Goal: Transaction & Acquisition: Purchase product/service

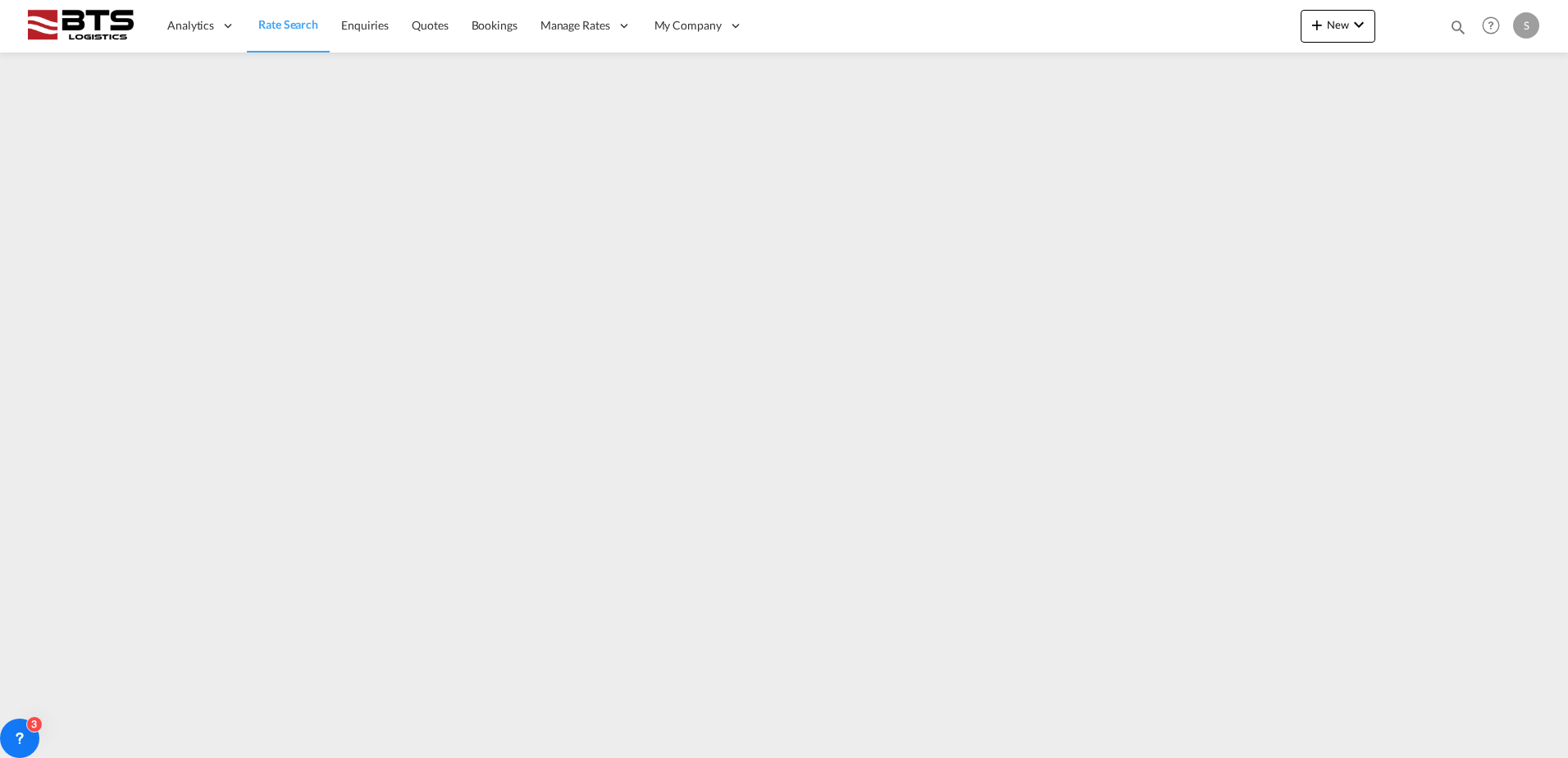
click at [281, 19] on span "Rate Search" at bounding box center [288, 24] width 60 height 14
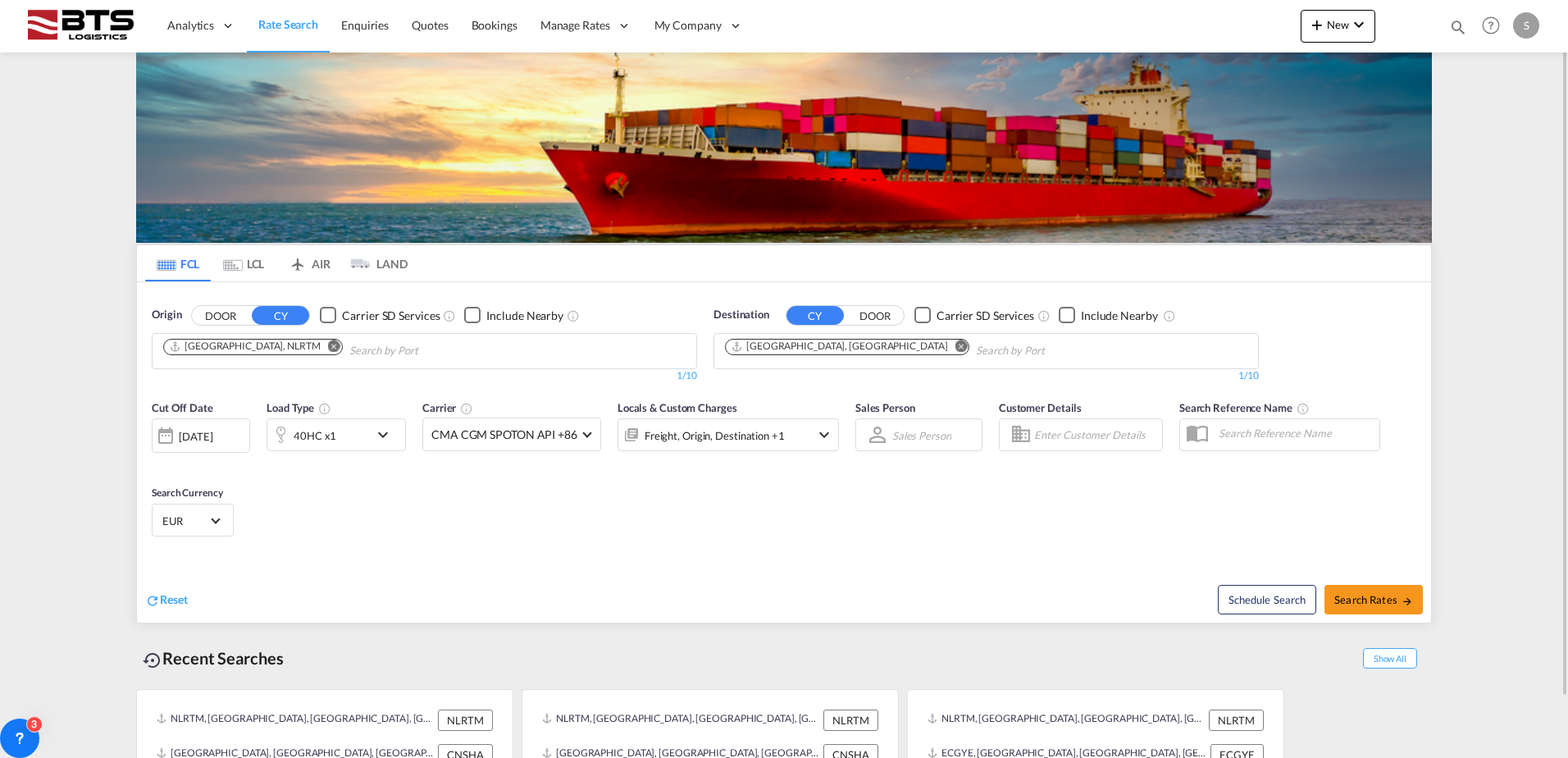
click at [955, 346] on md-icon "Remove" at bounding box center [961, 346] width 12 height 12
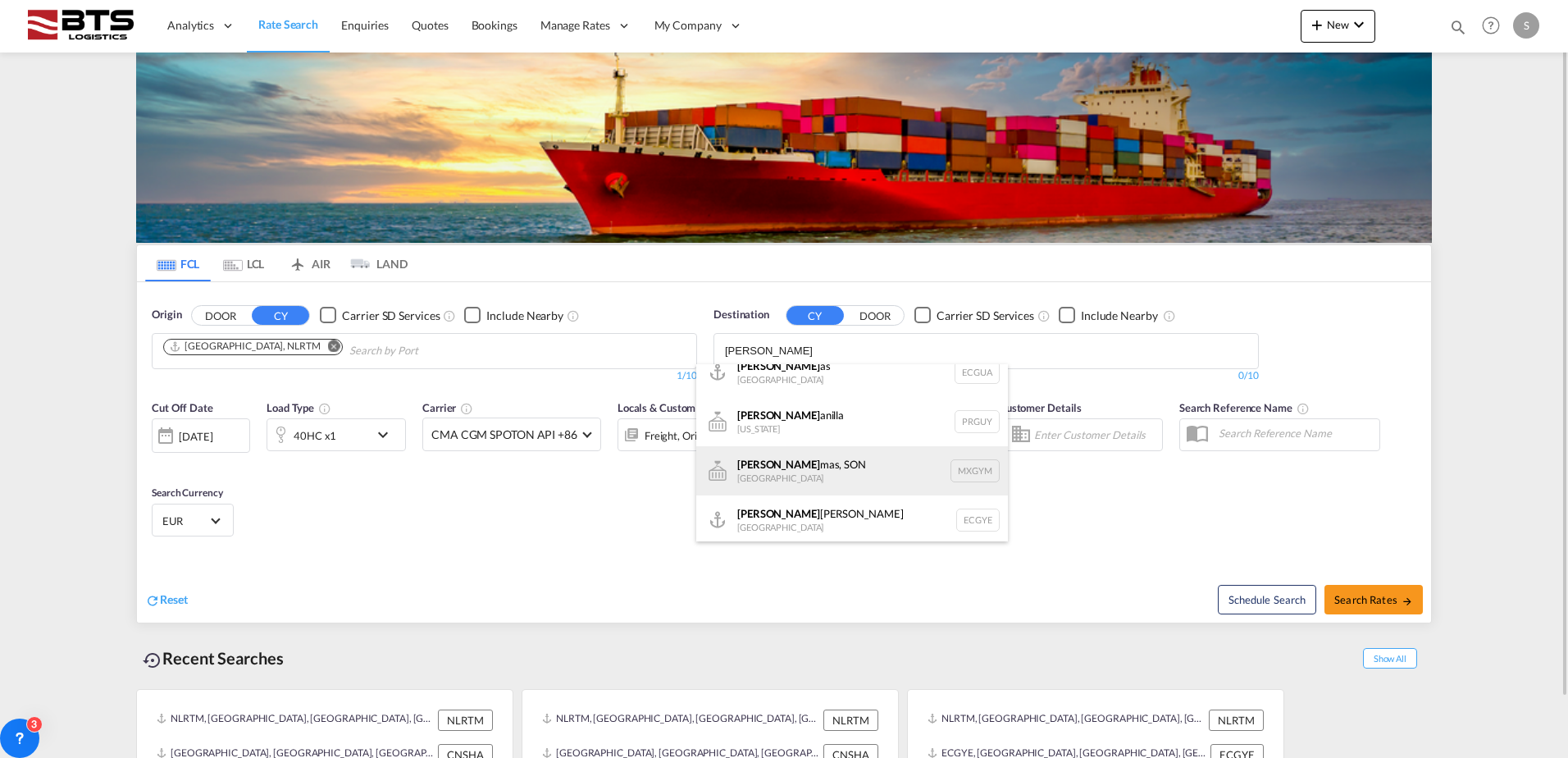
scroll to position [20, 0]
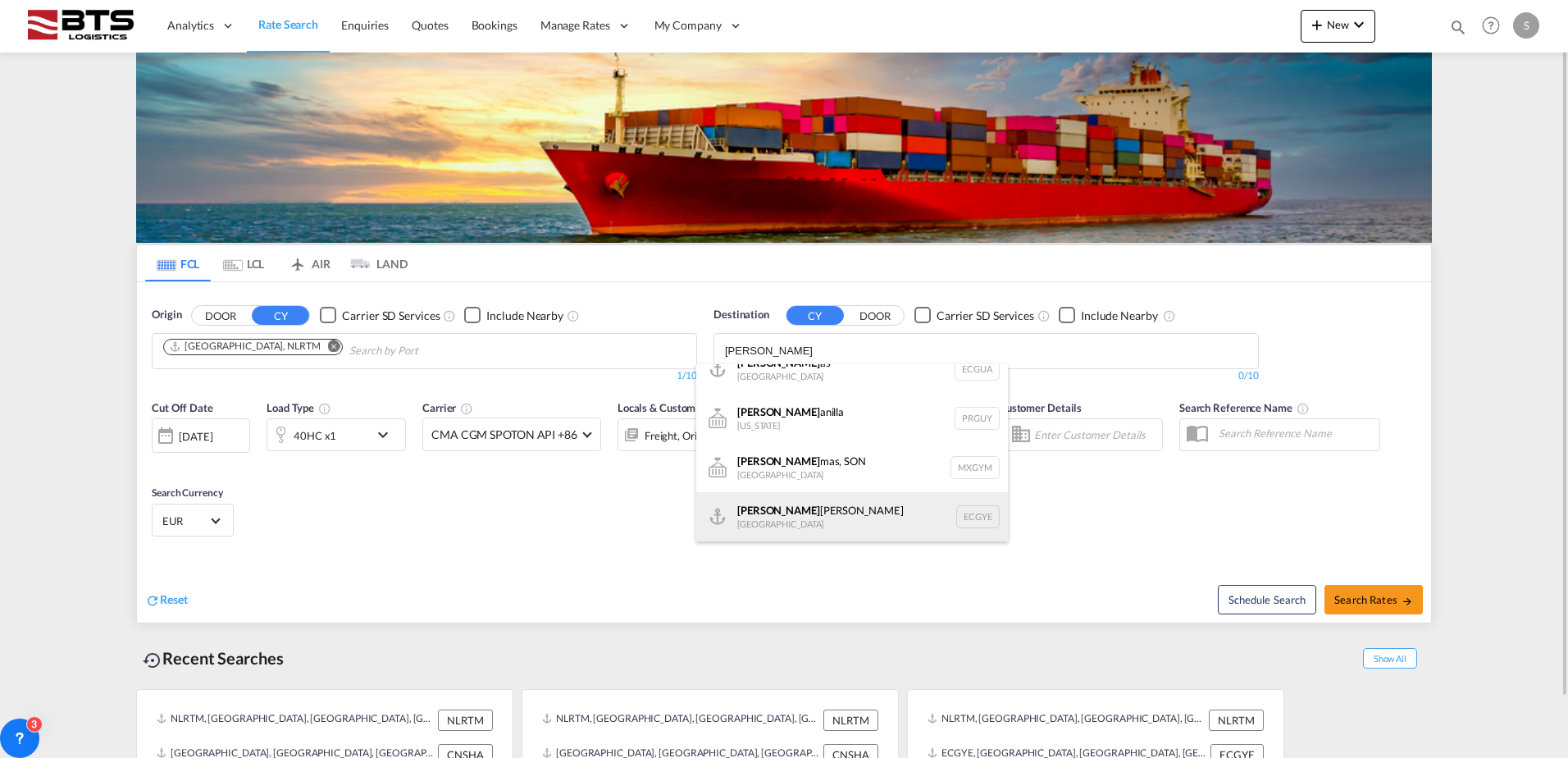
type input "[PERSON_NAME]"
click at [807, 516] on div "[PERSON_NAME] [GEOGRAPHIC_DATA] [GEOGRAPHIC_DATA]" at bounding box center [852, 516] width 312 height 50
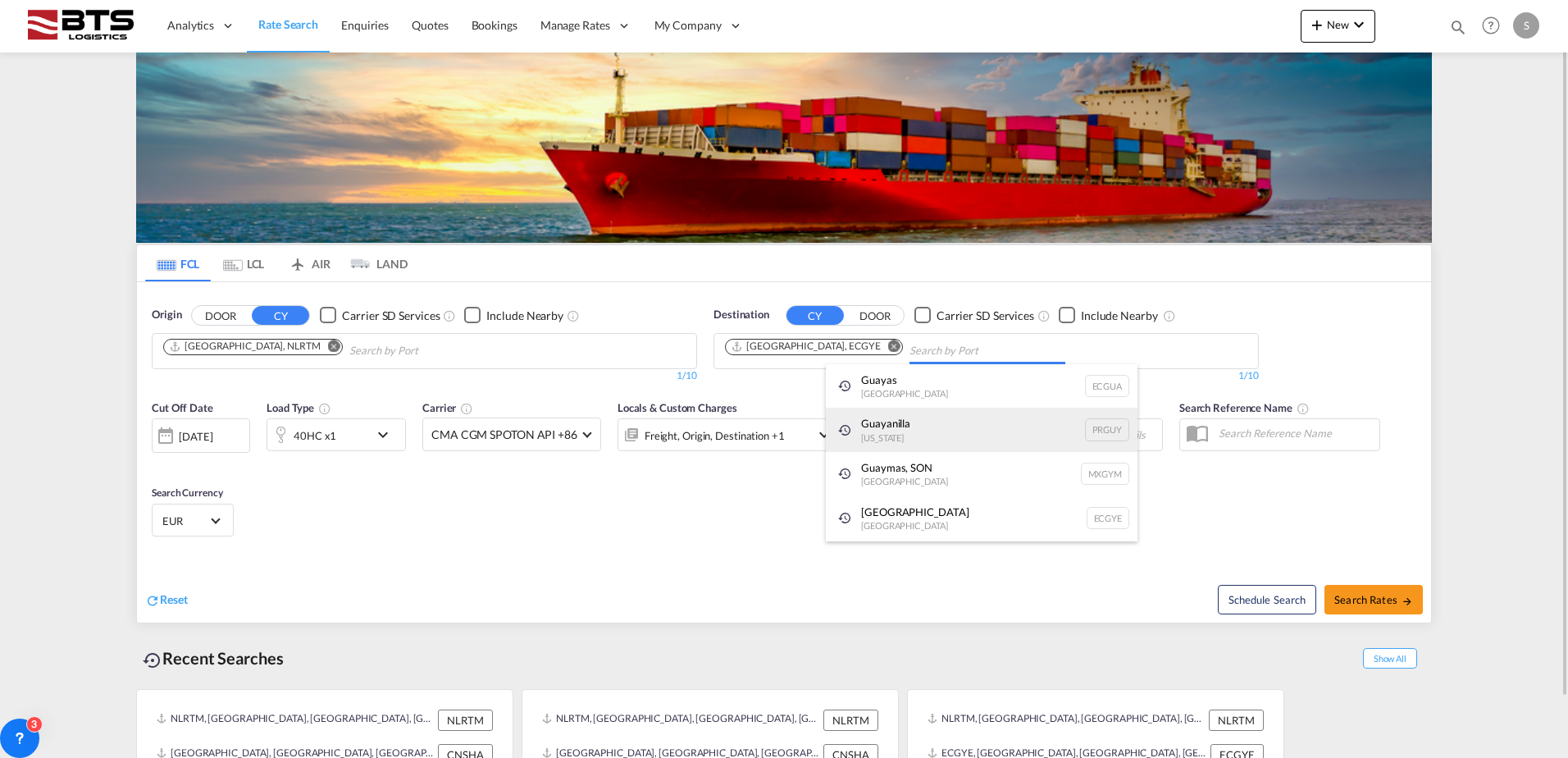
scroll to position [0, 0]
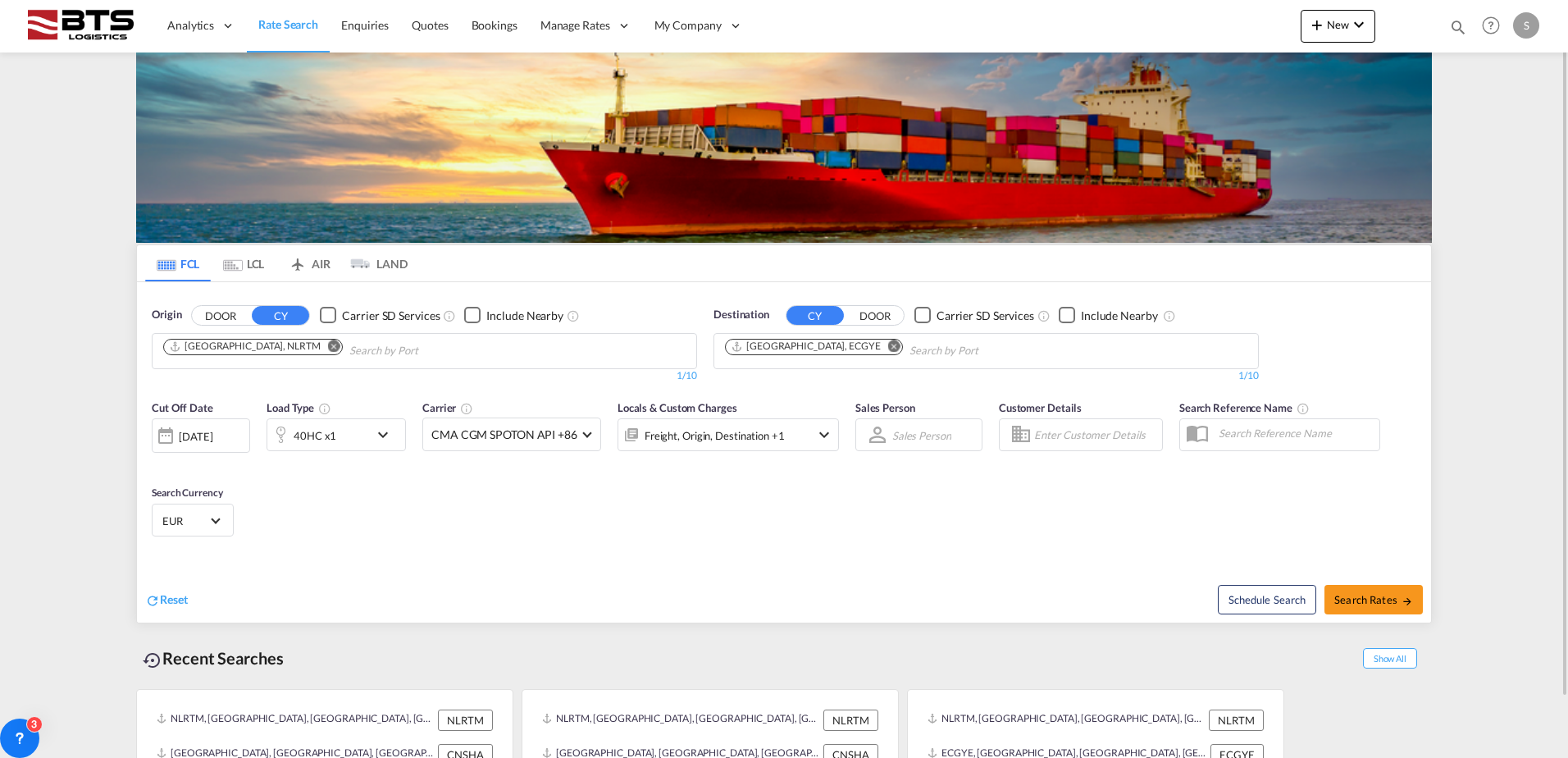
click at [385, 432] on md-icon "icon-chevron-down" at bounding box center [387, 435] width 28 height 20
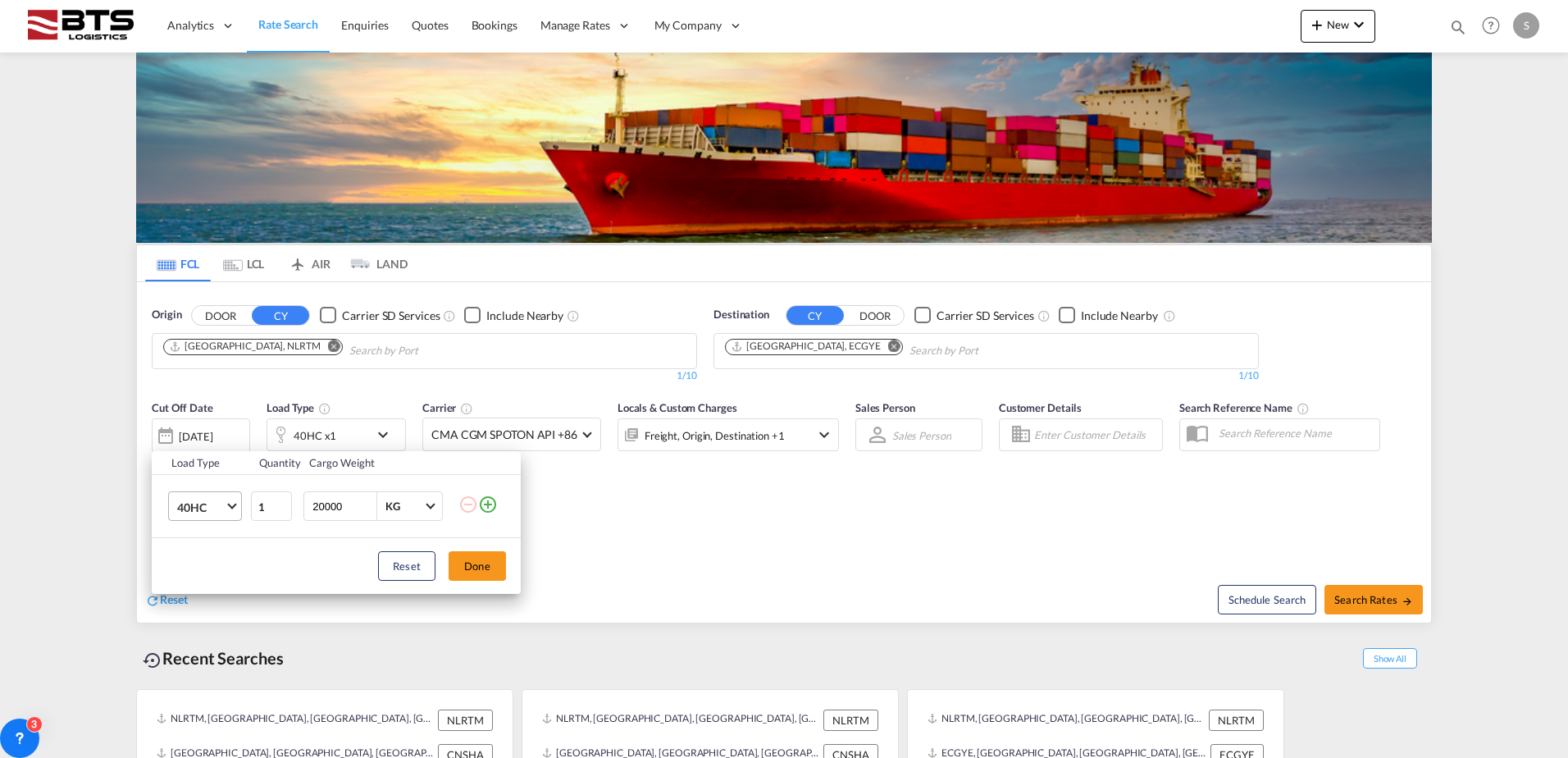
click at [230, 507] on span "Choose: \a40HC" at bounding box center [231, 505] width 9 height 9
click at [210, 429] on md-option "20GP" at bounding box center [220, 428] width 111 height 39
click at [472, 565] on button "Done" at bounding box center [477, 566] width 57 height 30
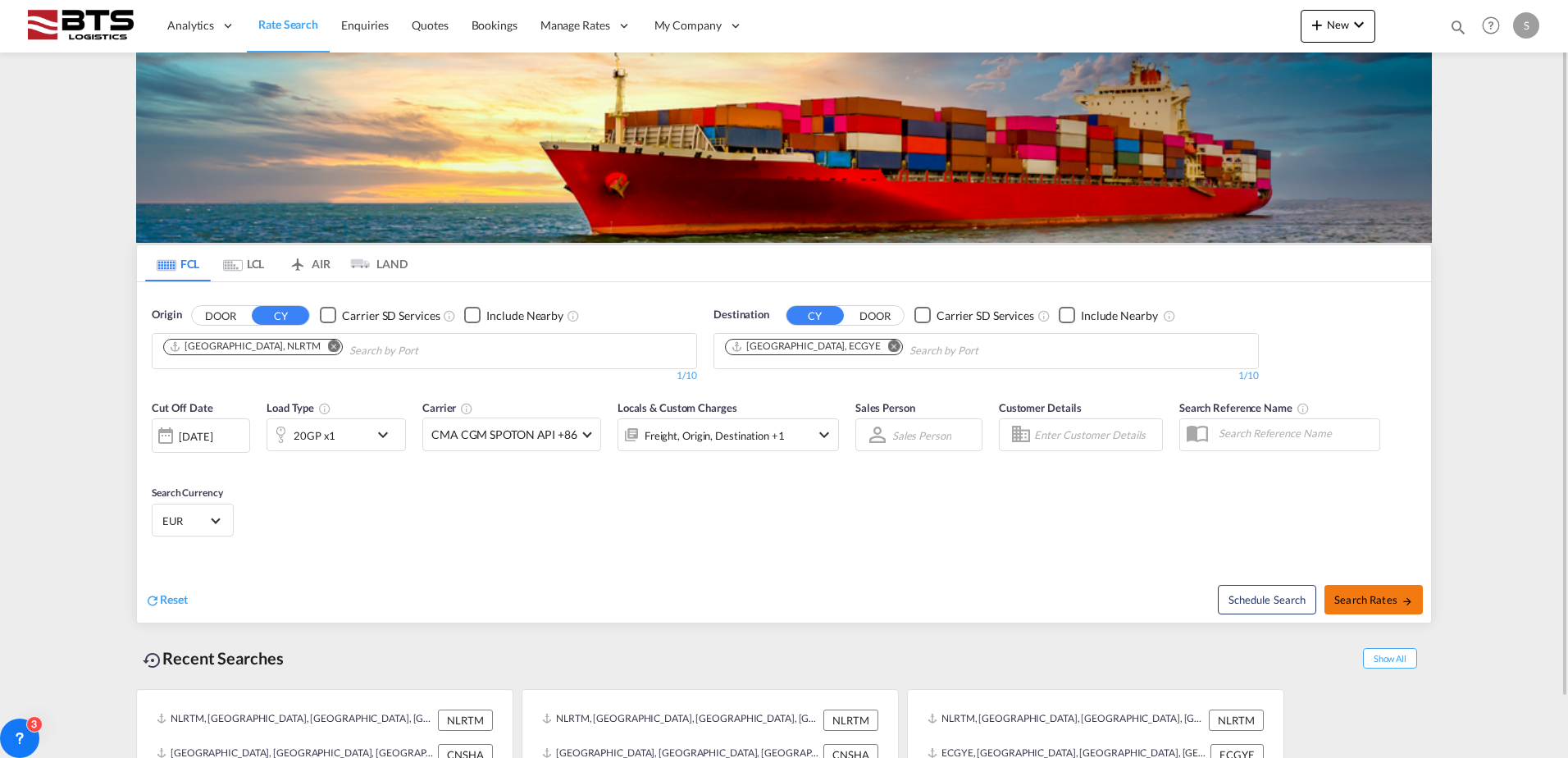
click at [1348, 598] on span "Search Rates" at bounding box center [1373, 599] width 79 height 13
type input "NLRTM to ECGYE / [DATE]"
